Goal: Task Accomplishment & Management: Complete application form

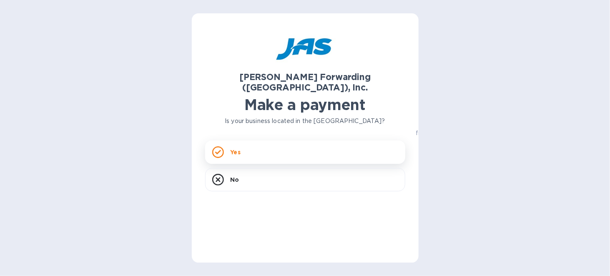
click at [216, 146] on icon at bounding box center [218, 152] width 12 height 12
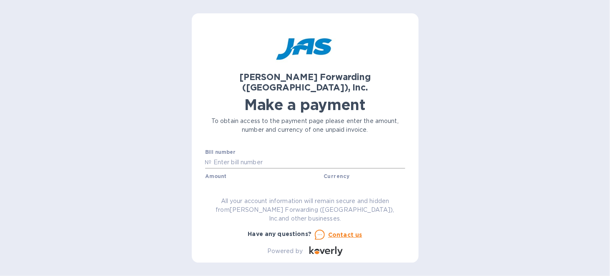
click at [232, 156] on input "text" at bounding box center [309, 162] width 194 height 13
type input "clt503331259"
click at [228, 180] on input "text" at bounding box center [265, 186] width 112 height 13
type input "964.65"
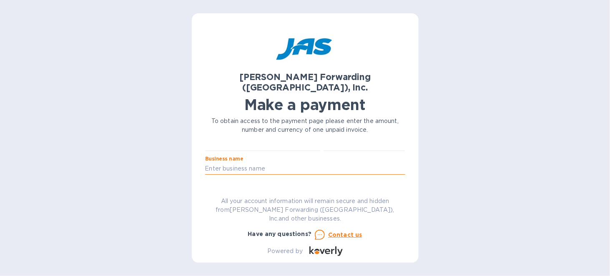
click at [254, 163] on input "text" at bounding box center [305, 169] width 200 height 13
type input "Cutting Edge Products, Inc."
click at [230, 186] on input "text" at bounding box center [305, 192] width 200 height 13
type input "CUTEDGTRW"
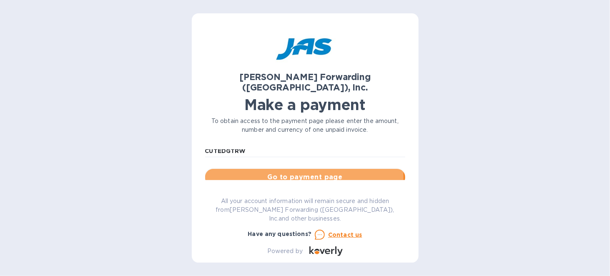
click at [304, 172] on span "Go to payment page" at bounding box center [305, 177] width 187 height 10
